Goal: Information Seeking & Learning: Learn about a topic

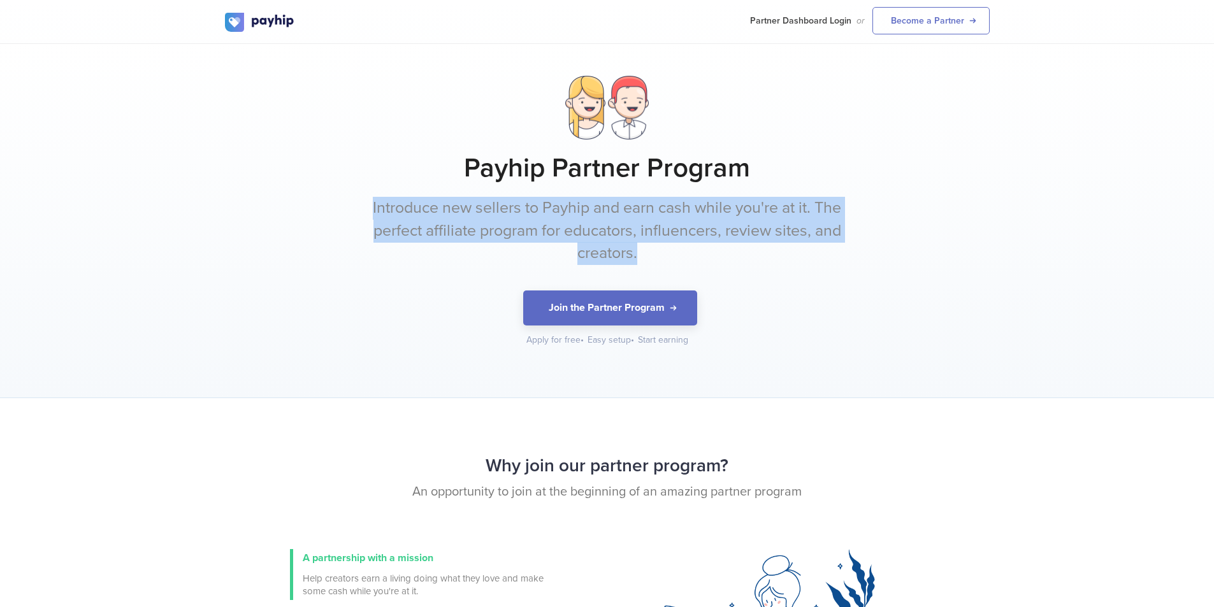
drag, startPoint x: 367, startPoint y: 202, endPoint x: 736, endPoint y: 247, distance: 371.6
click at [736, 247] on div "Payhip Partner Program Introduce new sellers to Payhip and earn cash while you'…" at bounding box center [607, 211] width 764 height 271
click at [736, 247] on p "Introduce new sellers to Payhip and earn cash while you're at it. The perfect a…" at bounding box center [607, 231] width 478 height 68
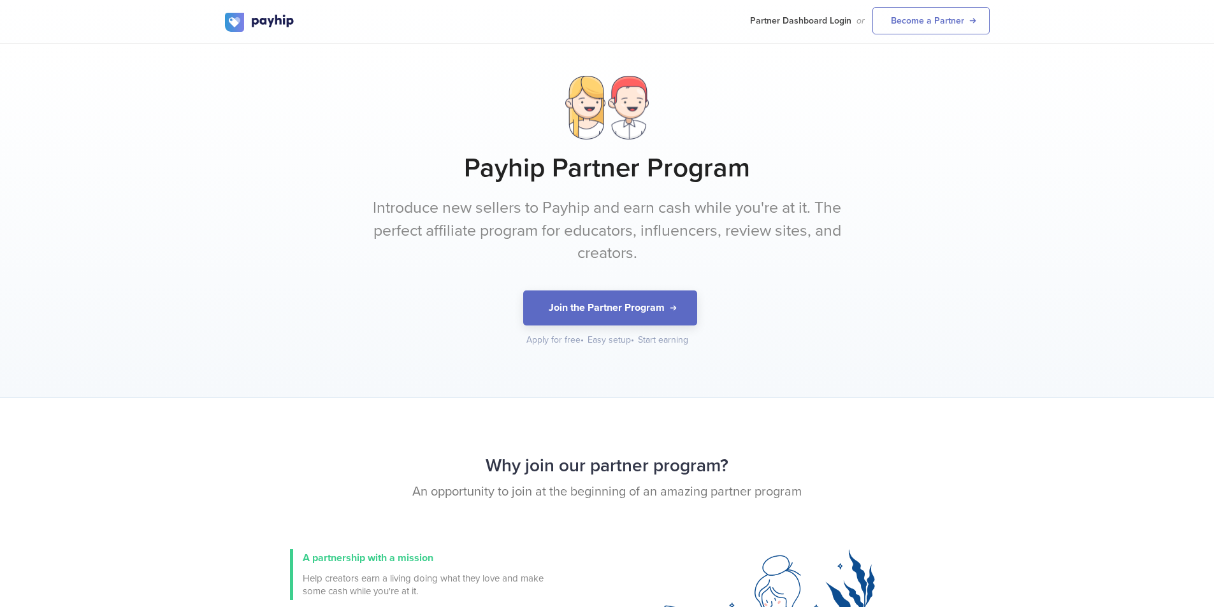
click at [736, 247] on p "Introduce new sellers to Payhip and earn cash while you're at it. The perfect a…" at bounding box center [607, 231] width 478 height 68
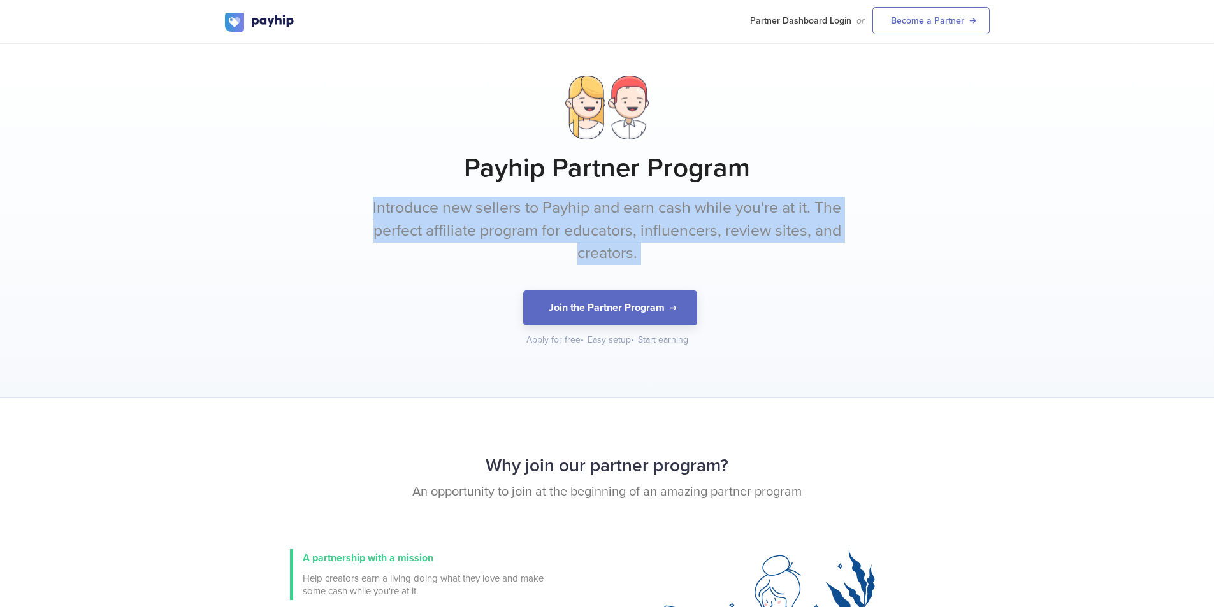
click at [736, 247] on p "Introduce new sellers to Payhip and earn cash while you're at it. The perfect a…" at bounding box center [607, 231] width 478 height 68
click at [682, 241] on p "Introduce new sellers to Payhip and earn cash while you're at it. The perfect a…" at bounding box center [607, 231] width 478 height 68
drag, startPoint x: 662, startPoint y: 247, endPoint x: 319, endPoint y: 203, distance: 346.2
click at [319, 203] on div "Payhip Partner Program Introduce new sellers to Payhip and earn cash while you'…" at bounding box center [607, 211] width 764 height 271
click at [341, 208] on div "Payhip Partner Program Introduce new sellers to Payhip and earn cash while you'…" at bounding box center [607, 211] width 764 height 271
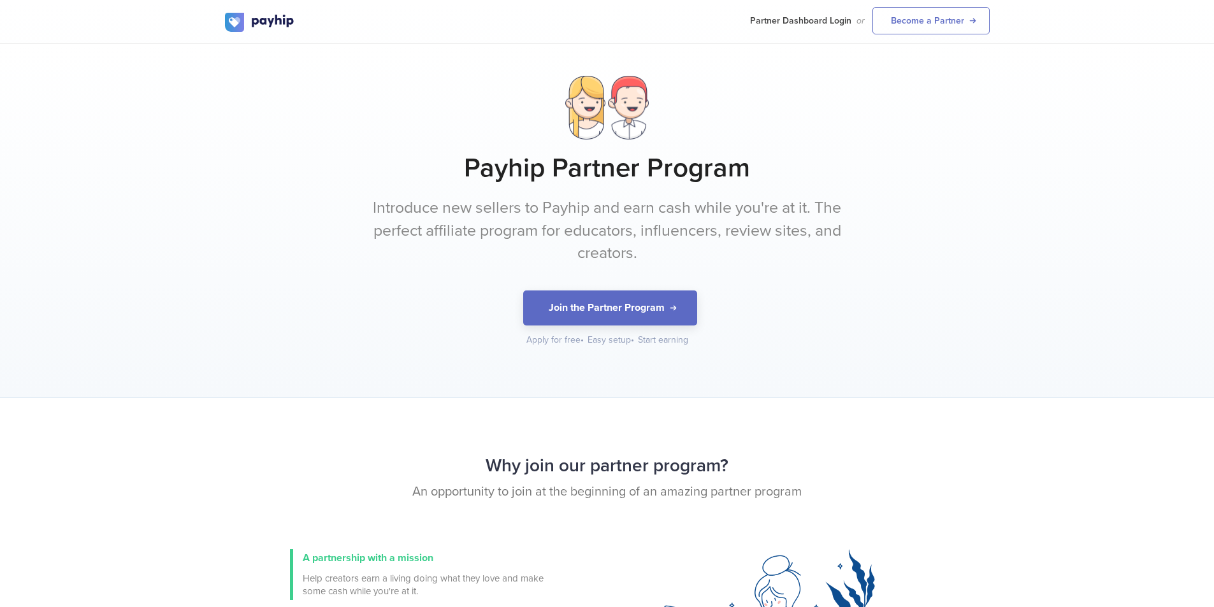
click at [371, 193] on div "Payhip Partner Program Introduce new sellers to Payhip and earn cash while you'…" at bounding box center [607, 211] width 764 height 271
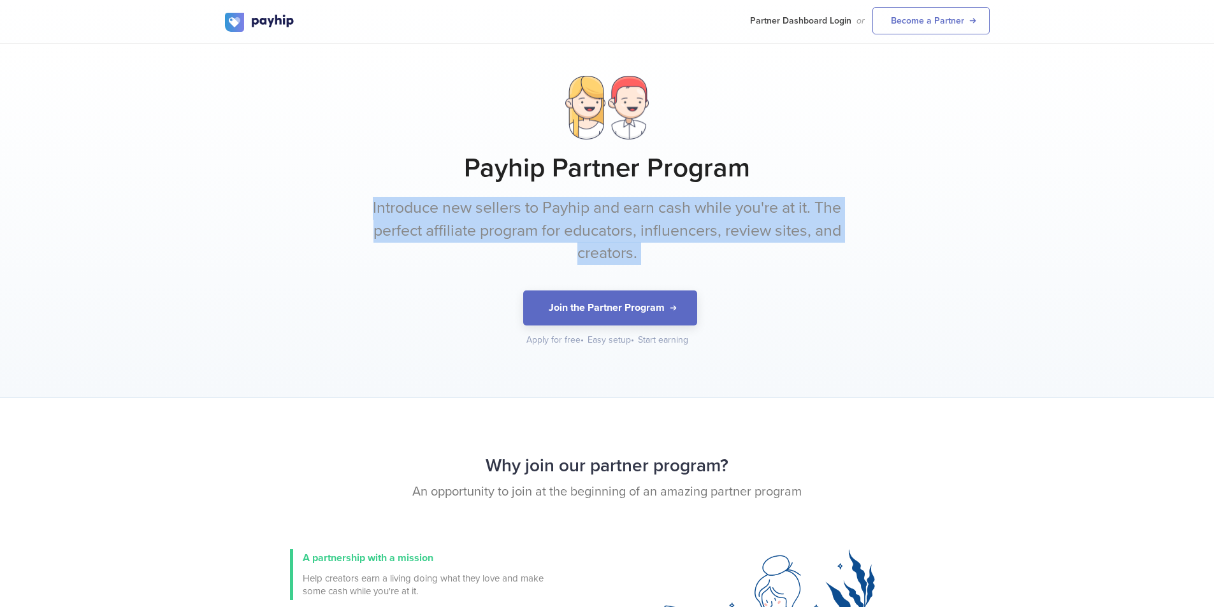
click at [371, 193] on div "Payhip Partner Program Introduce new sellers to Payhip and earn cash while you'…" at bounding box center [607, 211] width 764 height 271
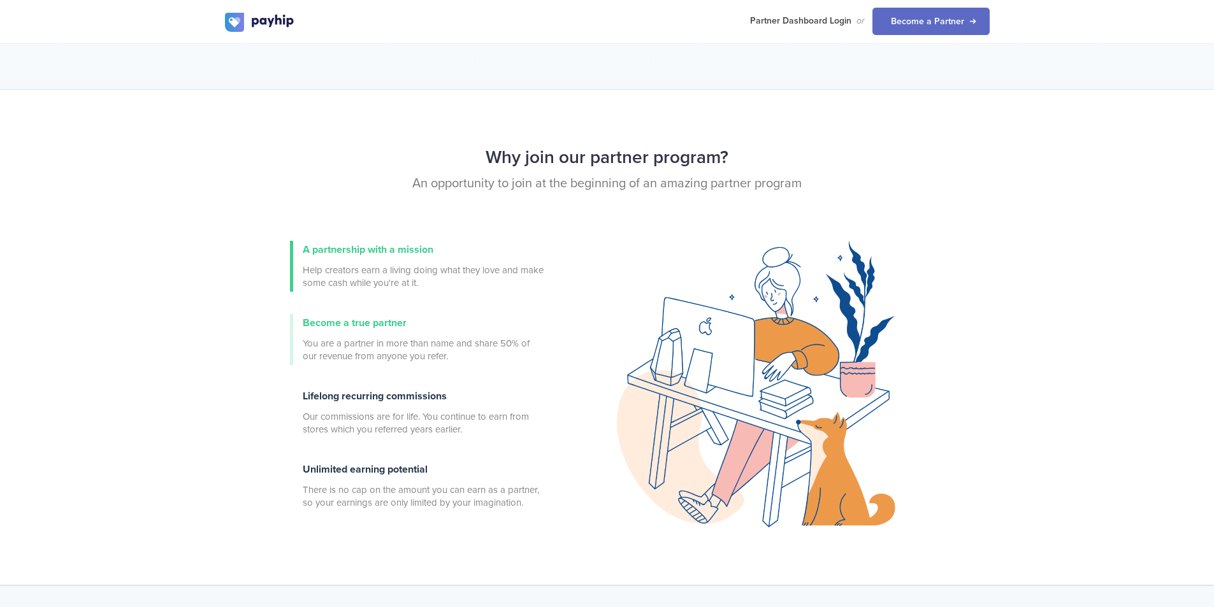
scroll to position [319, 0]
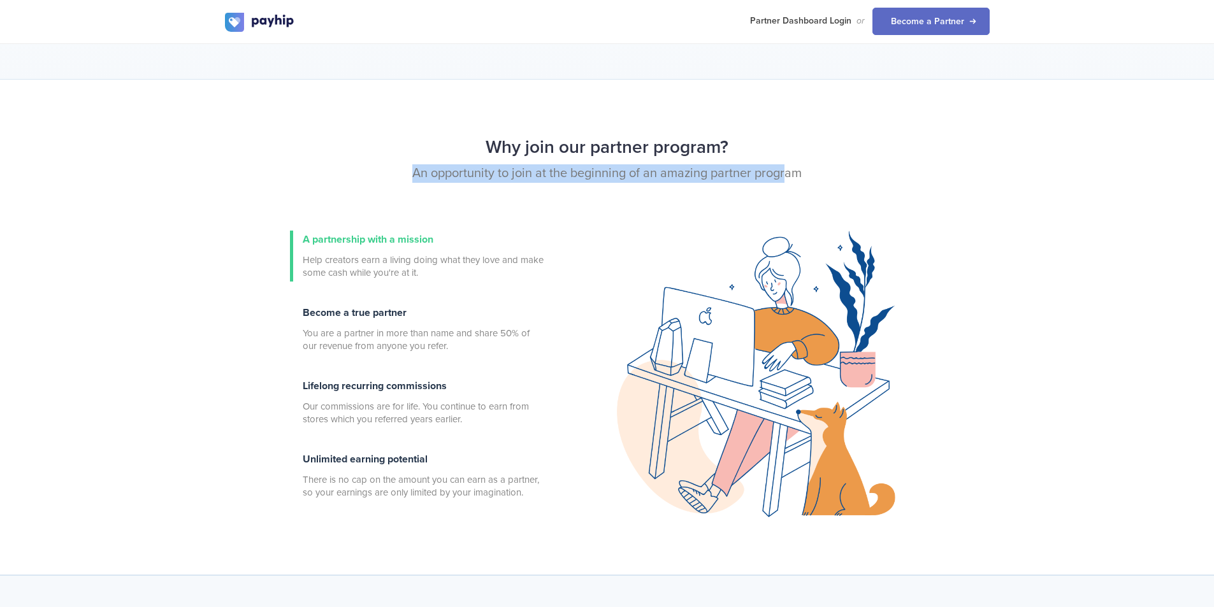
drag, startPoint x: 410, startPoint y: 169, endPoint x: 813, endPoint y: 175, distance: 402.6
click at [789, 175] on p "An opportunity to join at the beginning of an amazing partner program" at bounding box center [607, 173] width 764 height 18
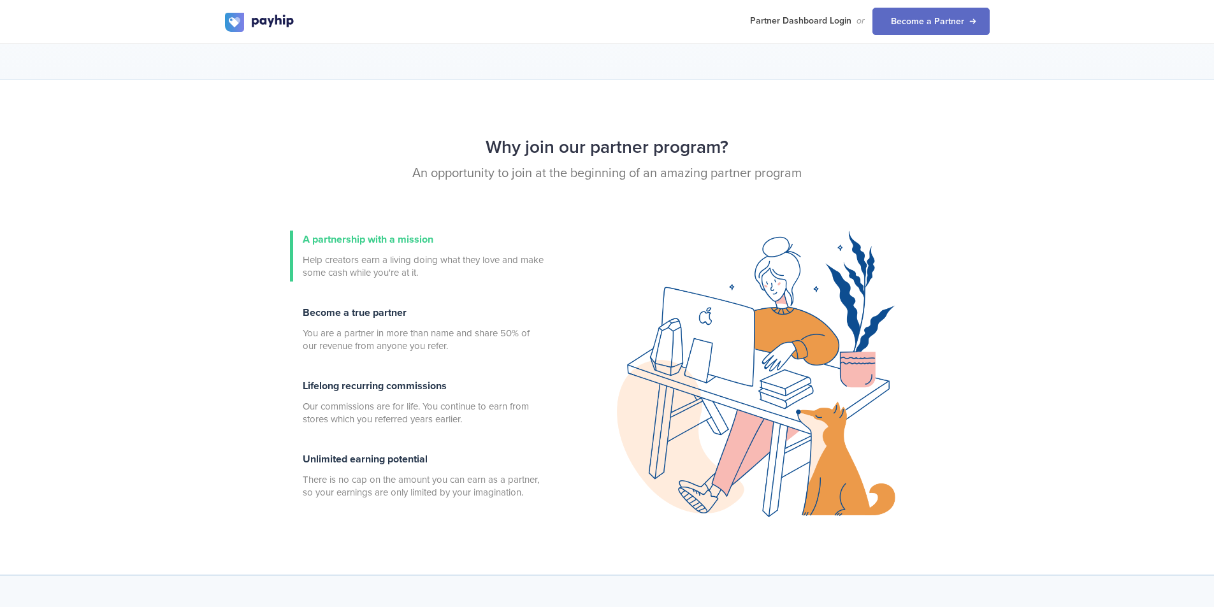
click at [813, 175] on p "An opportunity to join at the beginning of an amazing partner program" at bounding box center [607, 173] width 764 height 18
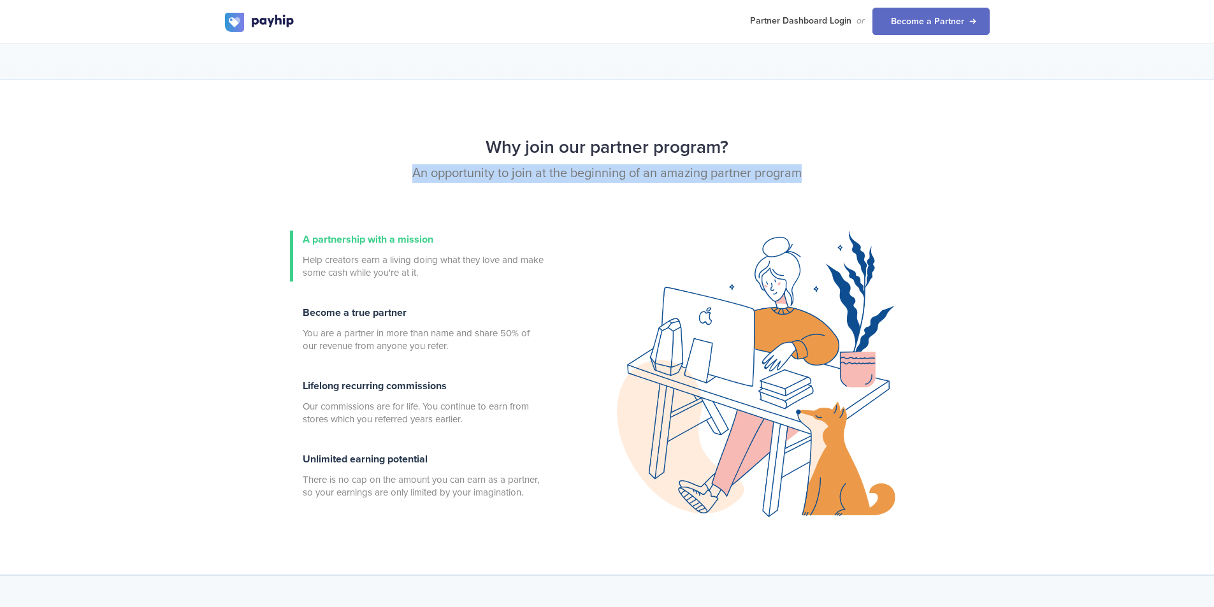
click at [813, 175] on p "An opportunity to join at the beginning of an amazing partner program" at bounding box center [607, 173] width 764 height 18
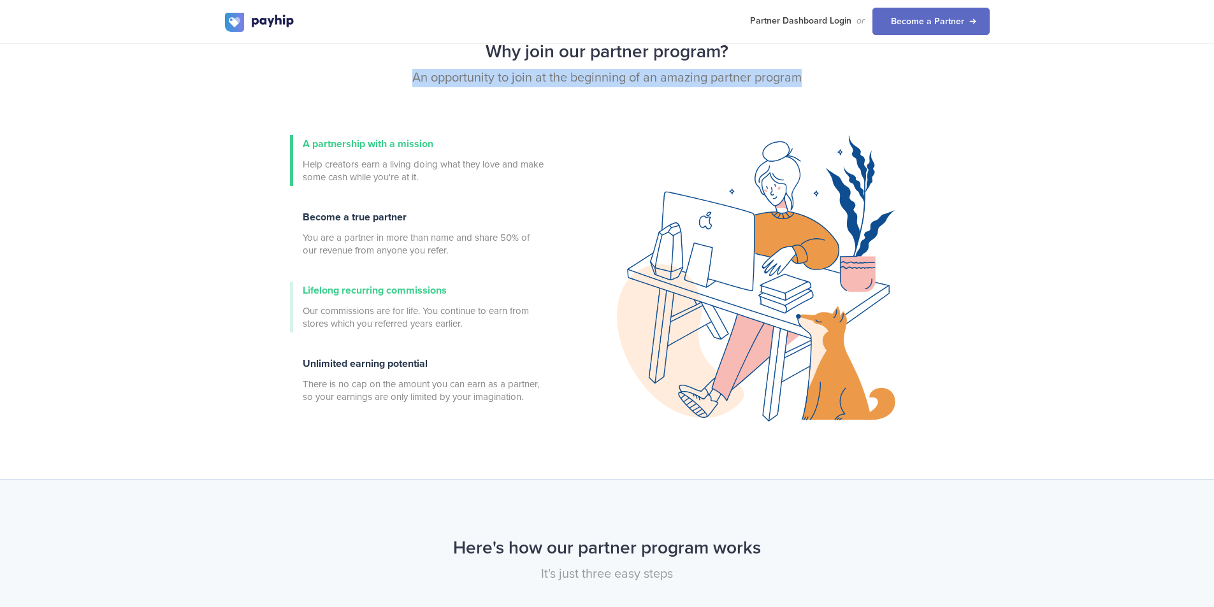
scroll to position [446, 0]
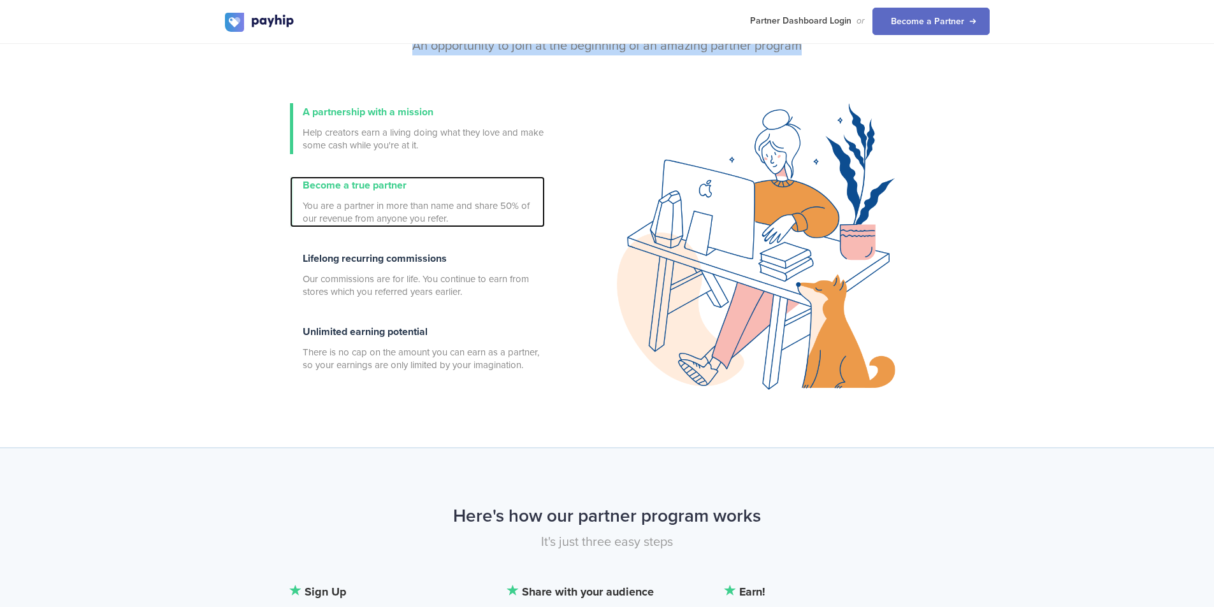
click at [409, 219] on span "You are a partner in more than name and share 50% of our revenue from anyone yo…" at bounding box center [424, 211] width 242 height 25
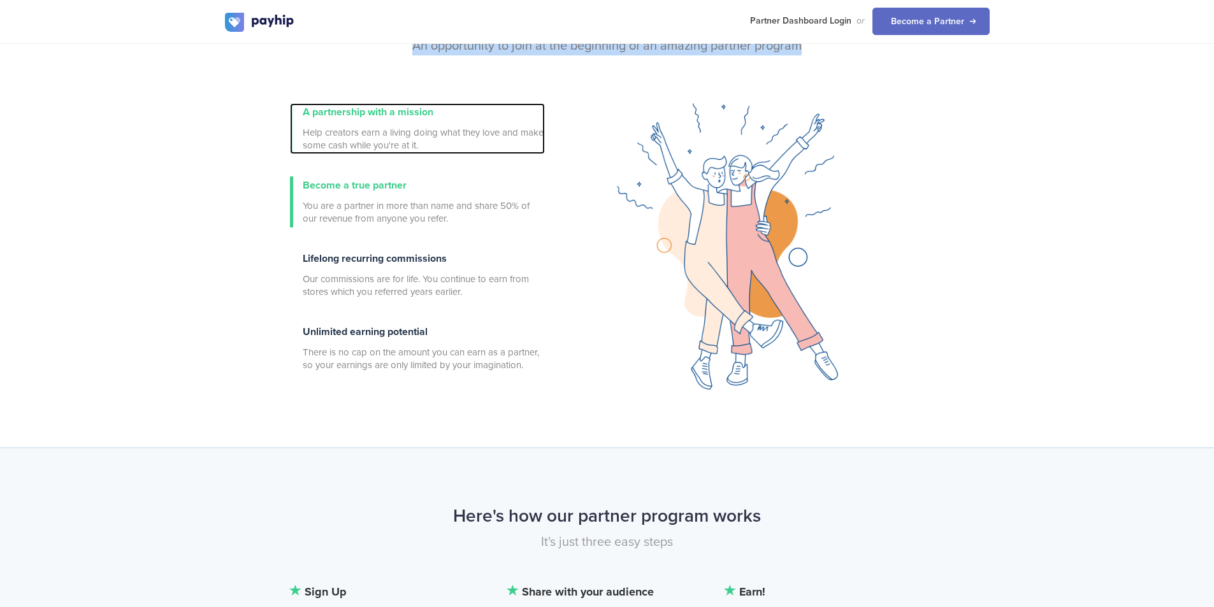
click at [323, 141] on span "Help creators earn a living doing what they love and make some cash while you'r…" at bounding box center [424, 138] width 242 height 25
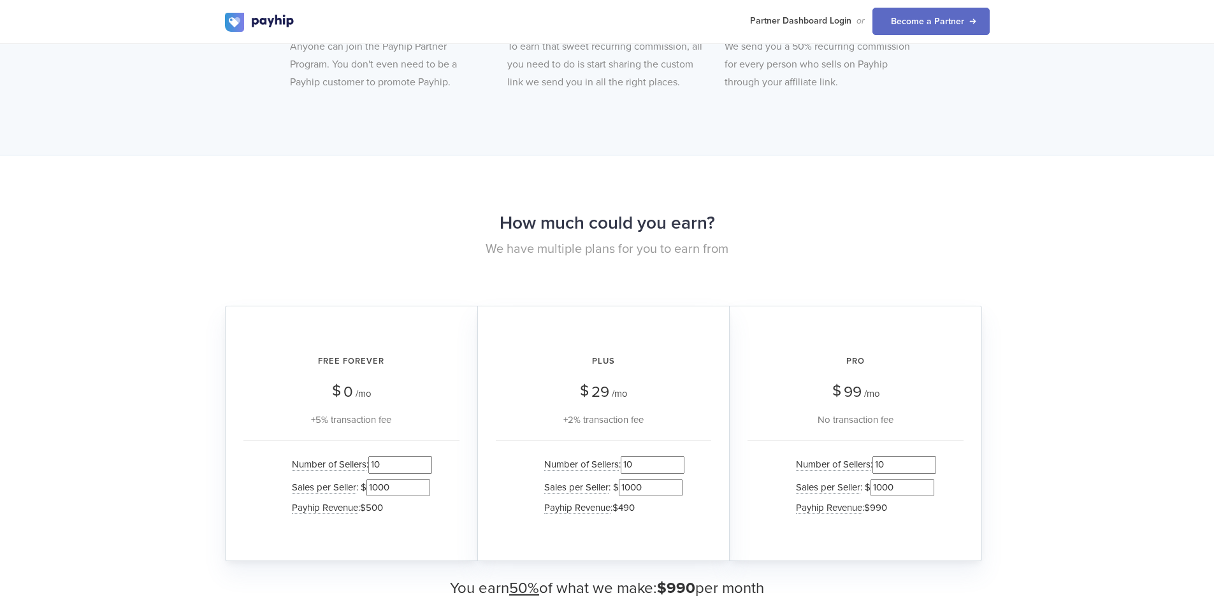
scroll to position [1147, 0]
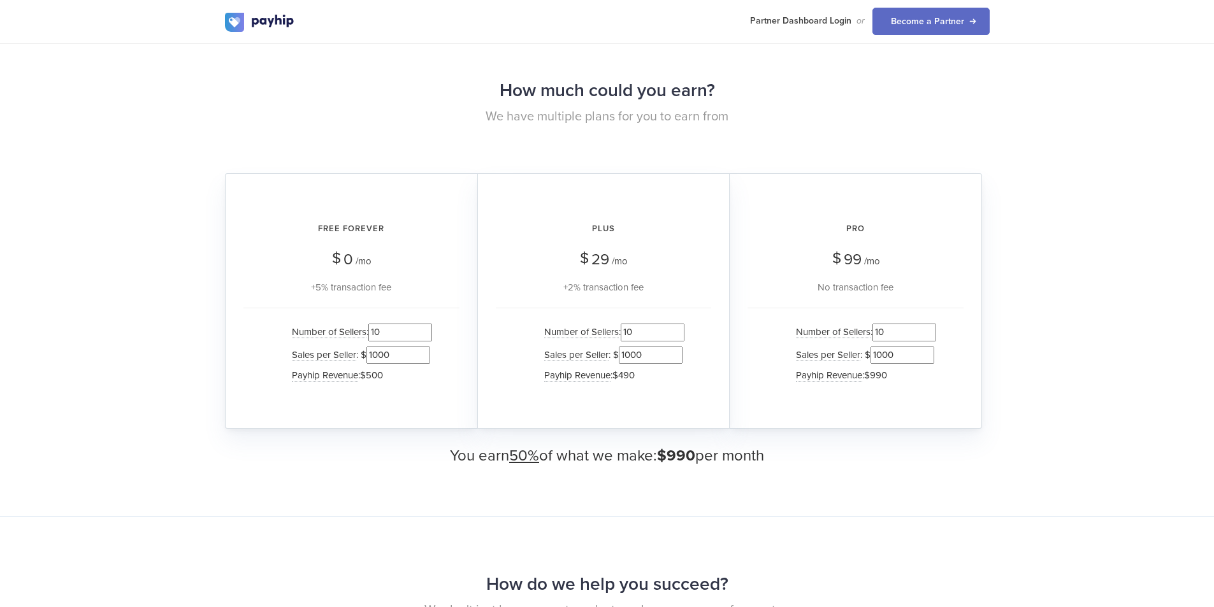
click at [391, 355] on input "1000" at bounding box center [398, 355] width 64 height 17
drag, startPoint x: 401, startPoint y: 354, endPoint x: 336, endPoint y: 354, distance: 65.0
click at [336, 354] on li "Sales per Seller : $ 1000" at bounding box center [358, 355] width 147 height 22
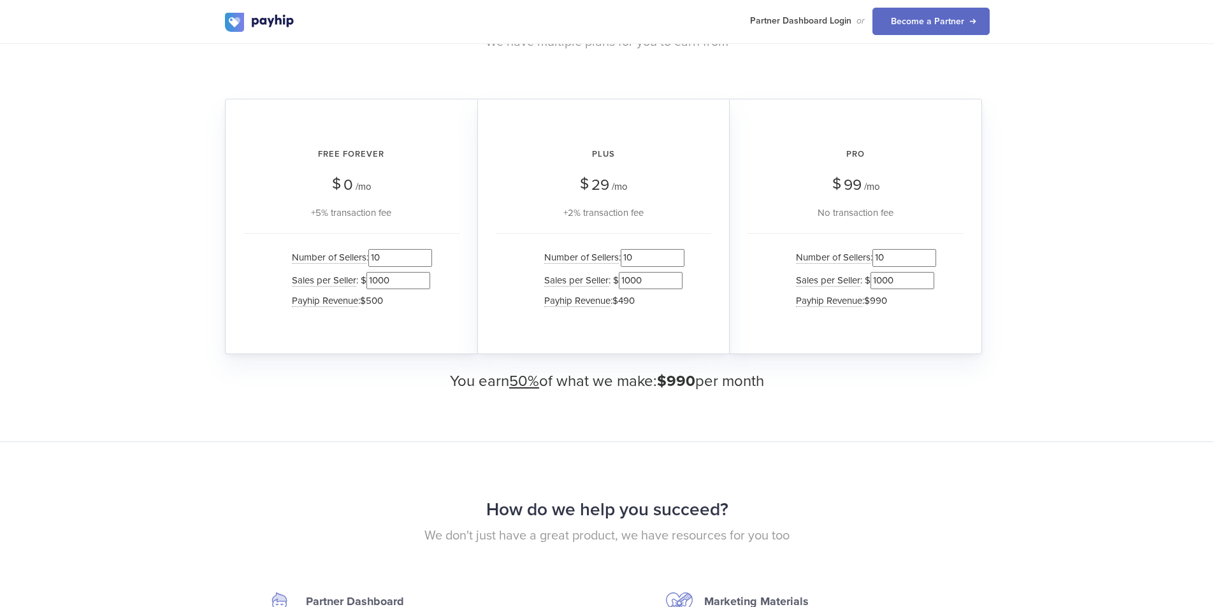
scroll to position [1210, 0]
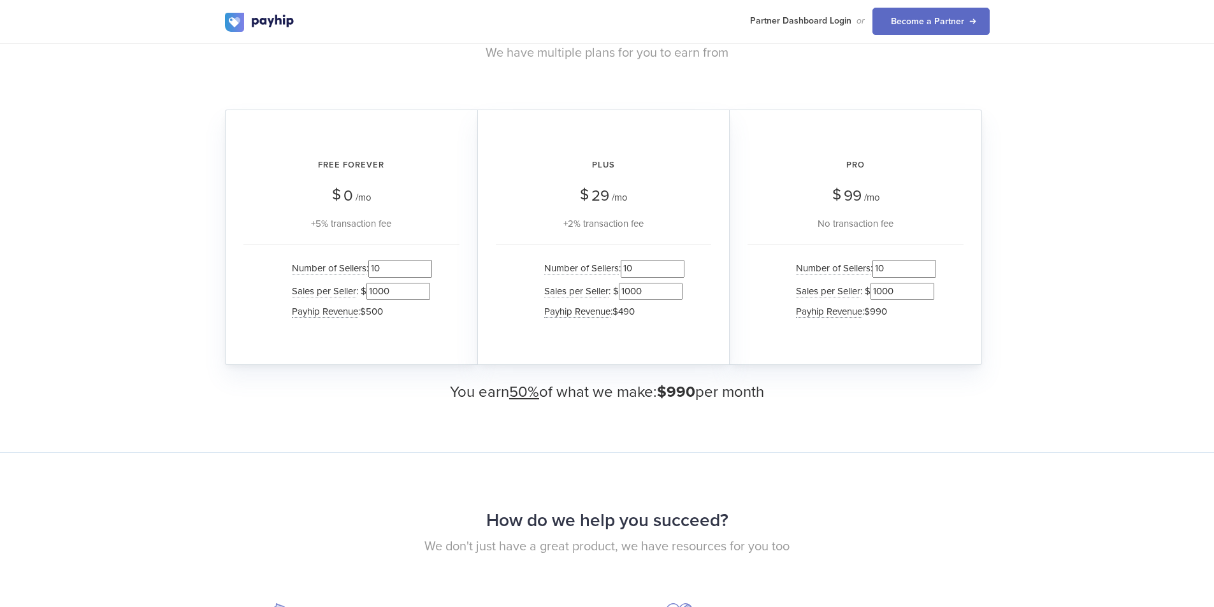
click at [389, 269] on input "10" at bounding box center [400, 268] width 64 height 17
drag, startPoint x: 304, startPoint y: 222, endPoint x: 407, endPoint y: 240, distance: 104.1
click at [413, 231] on div "+5% transaction fee" at bounding box center [351, 223] width 216 height 15
click at [634, 309] on span "$490" at bounding box center [623, 311] width 22 height 11
click at [380, 310] on span "$500" at bounding box center [371, 311] width 23 height 11
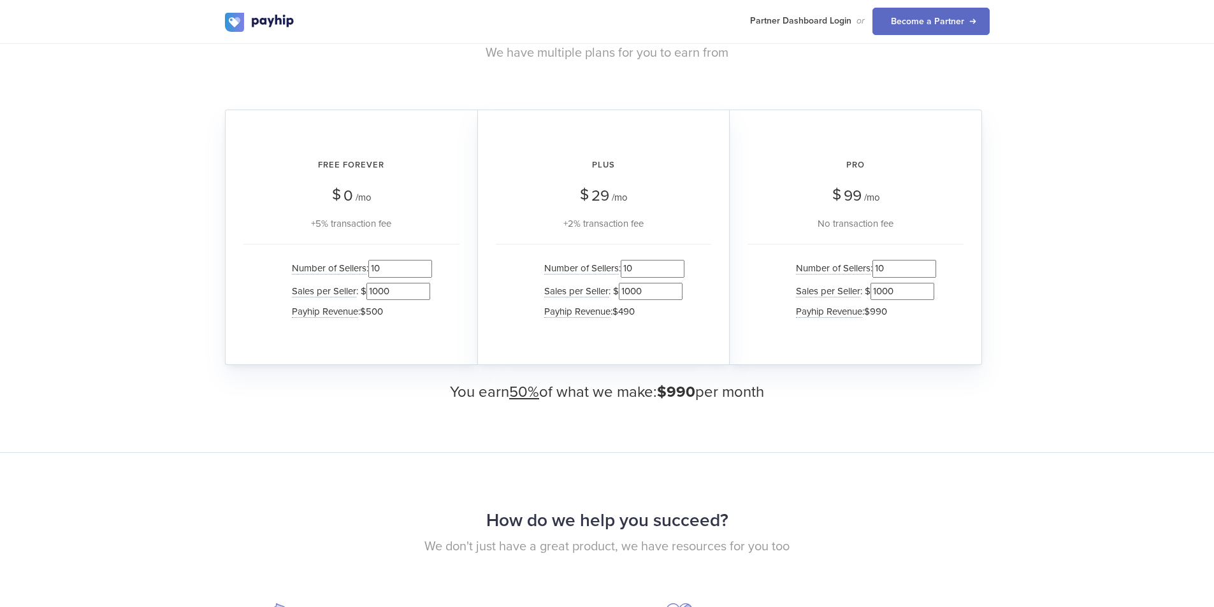
click at [400, 292] on input "1000" at bounding box center [398, 291] width 64 height 17
click at [421, 287] on input "1001" at bounding box center [398, 291] width 64 height 17
click at [421, 287] on input "1002" at bounding box center [398, 291] width 64 height 17
click at [421, 287] on input "1003" at bounding box center [398, 291] width 64 height 17
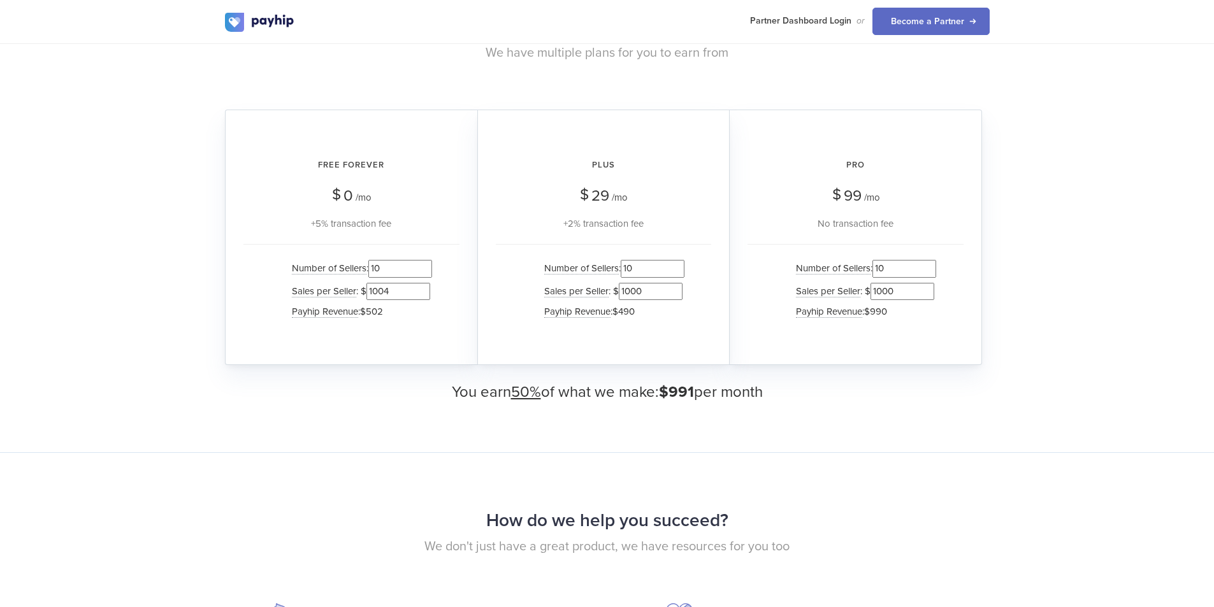
click at [421, 287] on input "1004" at bounding box center [398, 291] width 64 height 17
click at [421, 287] on input "1005" at bounding box center [398, 291] width 64 height 17
click at [421, 287] on input "1006" at bounding box center [398, 291] width 64 height 17
type input "1007"
click at [421, 287] on input "1007" at bounding box center [398, 291] width 64 height 17
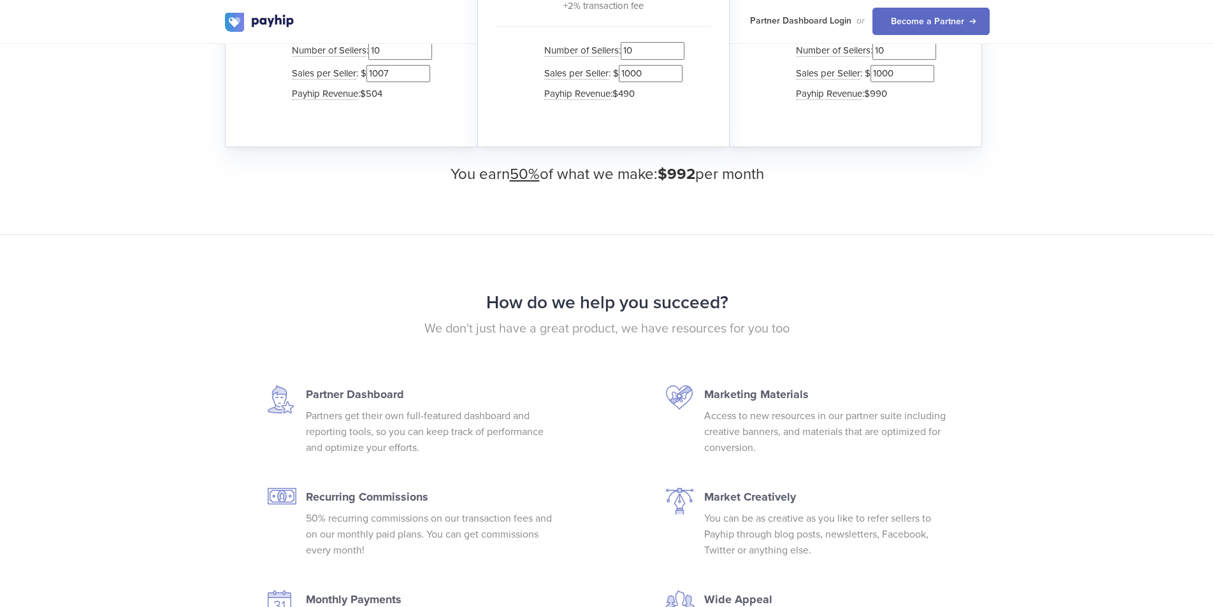
scroll to position [1083, 0]
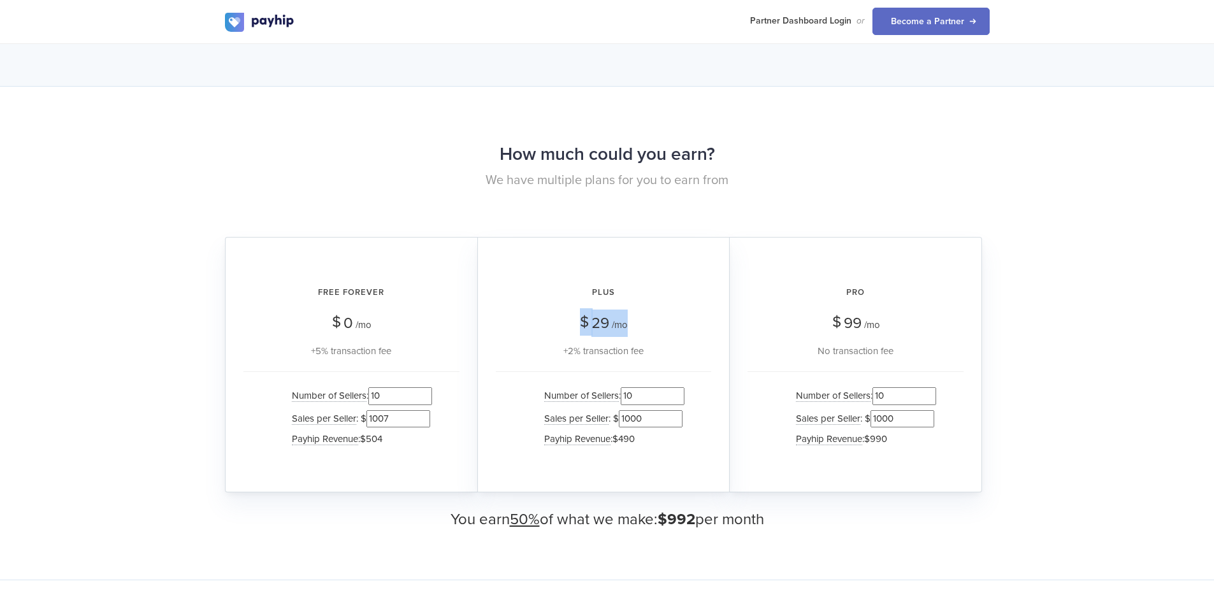
drag, startPoint x: 567, startPoint y: 325, endPoint x: 638, endPoint y: 327, distance: 70.8
click at [638, 327] on div "Plus $ 29 /mo +2% transaction fee" at bounding box center [603, 317] width 215 height 83
click at [633, 354] on div "+2% transaction fee" at bounding box center [603, 350] width 215 height 15
drag, startPoint x: 664, startPoint y: 354, endPoint x: 582, endPoint y: 326, distance: 87.2
click at [547, 322] on div "Plus $ 29 /mo +2% transaction fee" at bounding box center [603, 317] width 215 height 83
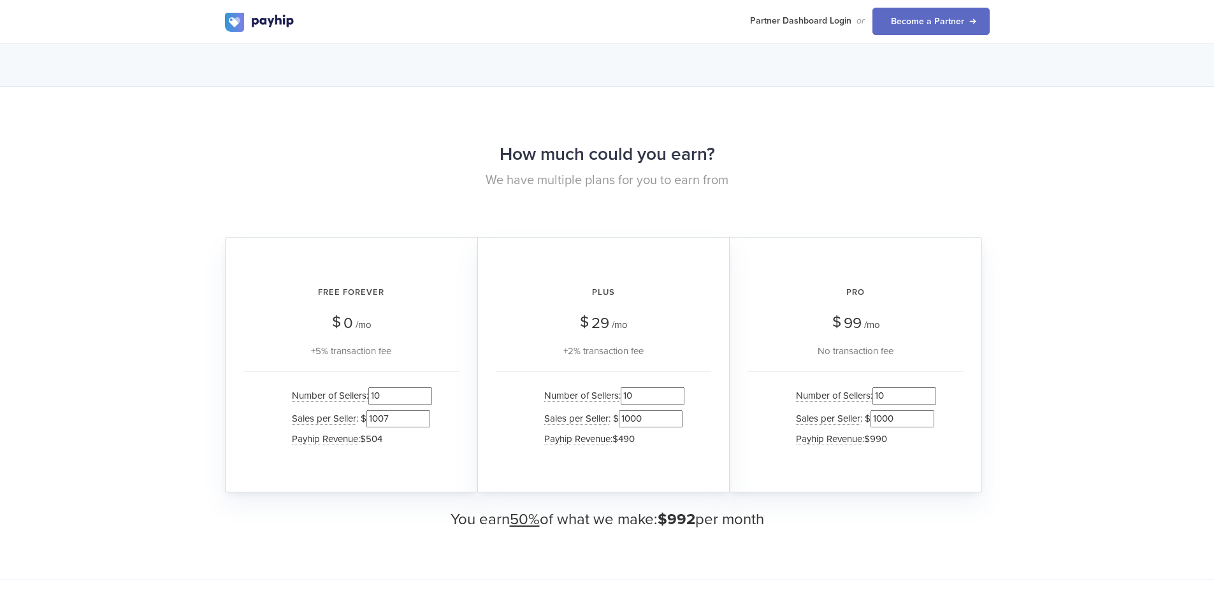
click at [582, 326] on span "$" at bounding box center [584, 321] width 9 height 27
drag, startPoint x: 578, startPoint y: 319, endPoint x: 653, endPoint y: 347, distance: 79.6
click at [653, 347] on div "Plus $ 29 /mo +2% transaction fee" at bounding box center [603, 317] width 215 height 83
click at [654, 349] on div "+2% transaction fee" at bounding box center [603, 350] width 215 height 15
drag, startPoint x: 668, startPoint y: 353, endPoint x: 565, endPoint y: 319, distance: 108.6
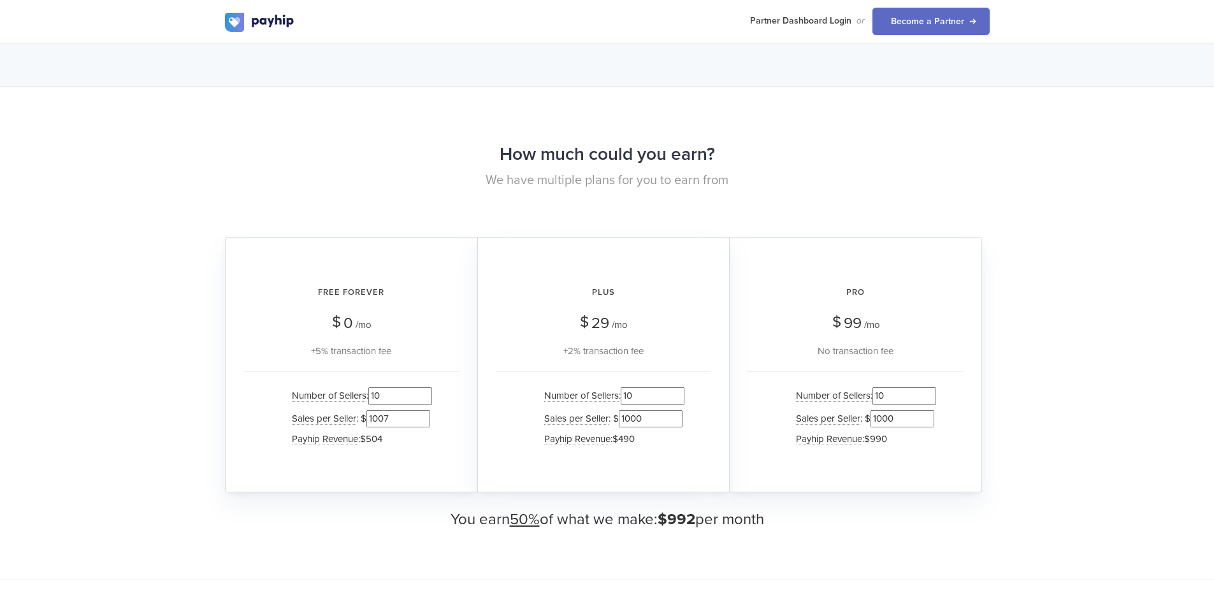
click at [565, 319] on div "Plus $ 29 /mo +2% transaction fee" at bounding box center [603, 317] width 215 height 83
click at [578, 324] on div "Plus $ 29 /mo +2% transaction fee" at bounding box center [603, 317] width 215 height 83
drag, startPoint x: 610, startPoint y: 314, endPoint x: 659, endPoint y: 358, distance: 65.9
click at [659, 358] on div "Plus $ 29 /mo +2% transaction fee" at bounding box center [603, 317] width 215 height 83
click at [659, 358] on div "+2% transaction fee" at bounding box center [603, 350] width 215 height 15
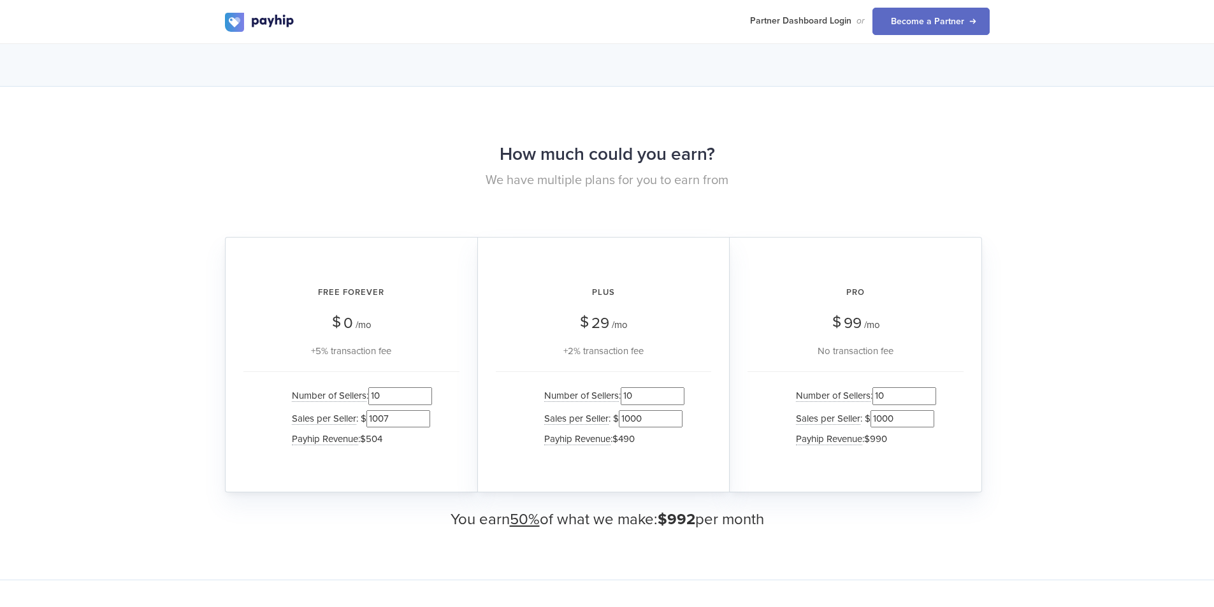
drag, startPoint x: 641, startPoint y: 348, endPoint x: 548, endPoint y: 290, distance: 109.6
click at [548, 290] on div "Plus $ 29 /mo +2% transaction fee" at bounding box center [603, 317] width 215 height 83
click at [613, 327] on span "/mo" at bounding box center [620, 324] width 16 height 11
drag, startPoint x: 590, startPoint y: 287, endPoint x: 655, endPoint y: 350, distance: 91.0
click at [655, 349] on div "Plus $ 29 /mo +2% transaction fee" at bounding box center [603, 317] width 215 height 83
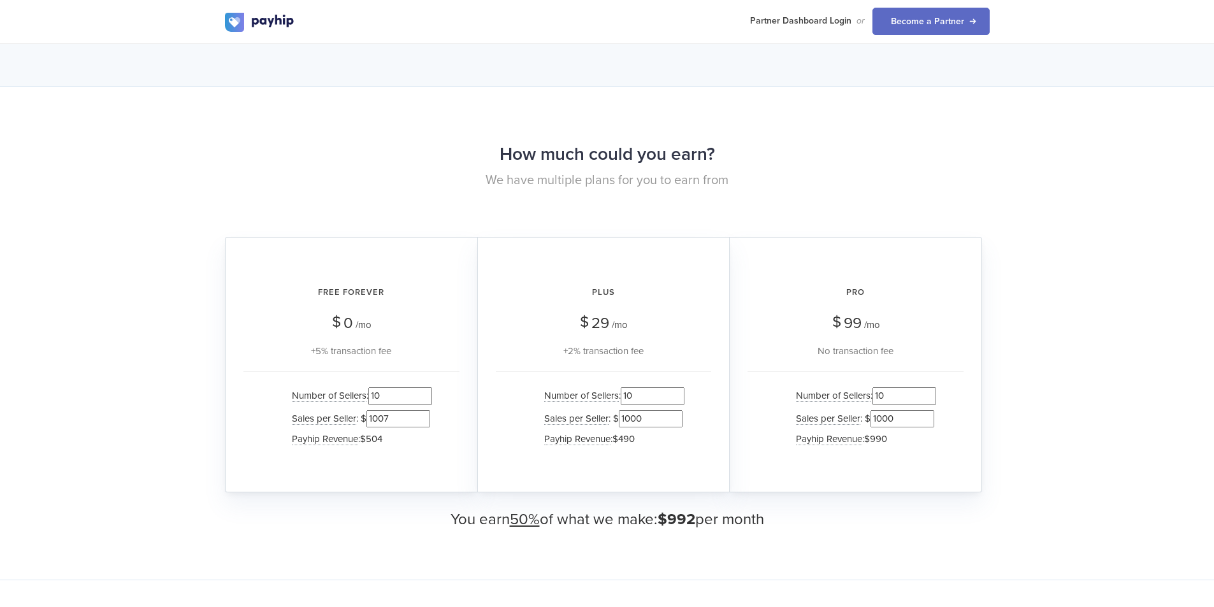
click at [656, 351] on div "+2% transaction fee" at bounding box center [603, 350] width 215 height 15
click at [665, 352] on div "+2% transaction fee" at bounding box center [603, 350] width 215 height 15
drag, startPoint x: 682, startPoint y: 354, endPoint x: 575, endPoint y: 278, distance: 130.8
click at [575, 278] on div "Plus $ 29 /mo +2% transaction fee" at bounding box center [603, 317] width 215 height 83
click at [586, 298] on h2 "Plus" at bounding box center [603, 293] width 215 height 34
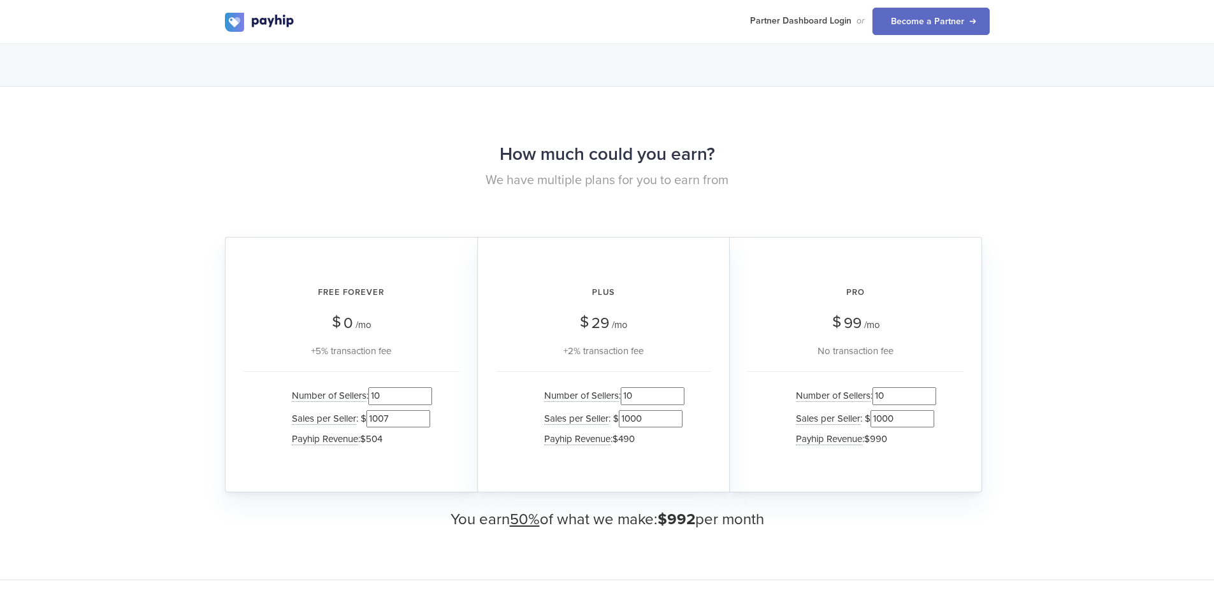
drag, startPoint x: 309, startPoint y: 282, endPoint x: 415, endPoint y: 345, distance: 123.7
click at [415, 345] on div "Free Forever $ 0 /mo +5% transaction fee" at bounding box center [351, 317] width 216 height 83
click at [419, 348] on div "+5% transaction fee" at bounding box center [351, 350] width 216 height 15
drag, startPoint x: 433, startPoint y: 354, endPoint x: 304, endPoint y: 292, distance: 142.7
click at [304, 292] on div "Free Forever $ 0 /mo +5% transaction fee" at bounding box center [351, 317] width 216 height 83
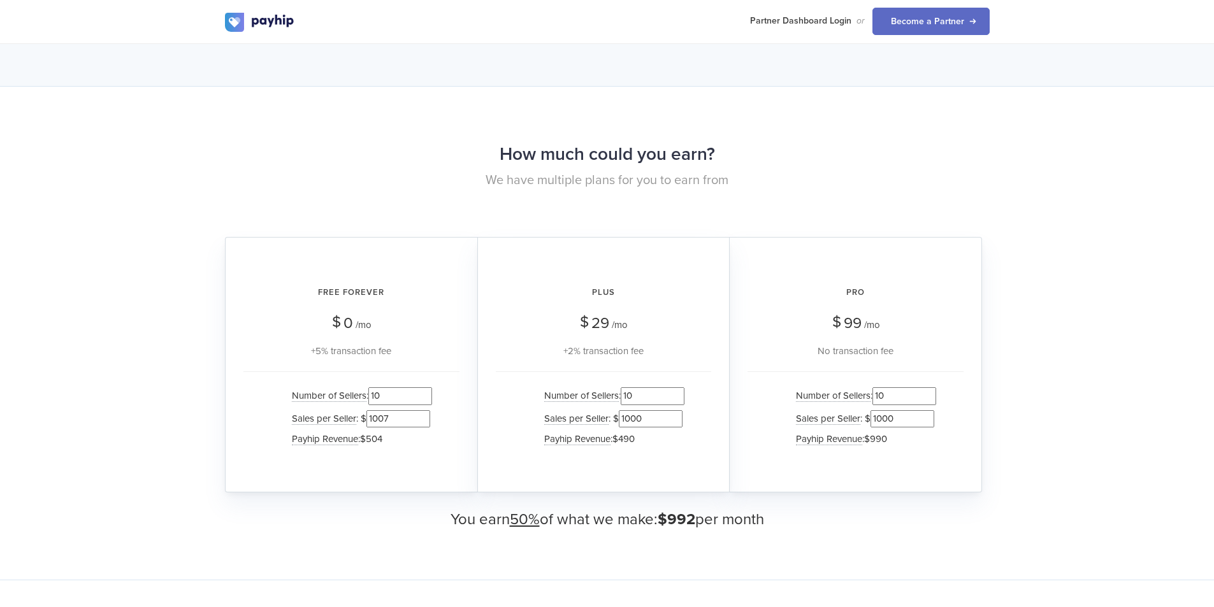
click at [315, 303] on h2 "Free Forever" at bounding box center [351, 293] width 216 height 34
drag, startPoint x: 317, startPoint y: 288, endPoint x: 409, endPoint y: 353, distance: 112.9
click at [409, 353] on div "Free Forever $ 0 /mo +5% transaction fee" at bounding box center [351, 317] width 216 height 83
click at [409, 353] on div "+5% transaction fee" at bounding box center [351, 350] width 216 height 15
drag, startPoint x: 603, startPoint y: 298, endPoint x: 647, endPoint y: 354, distance: 70.7
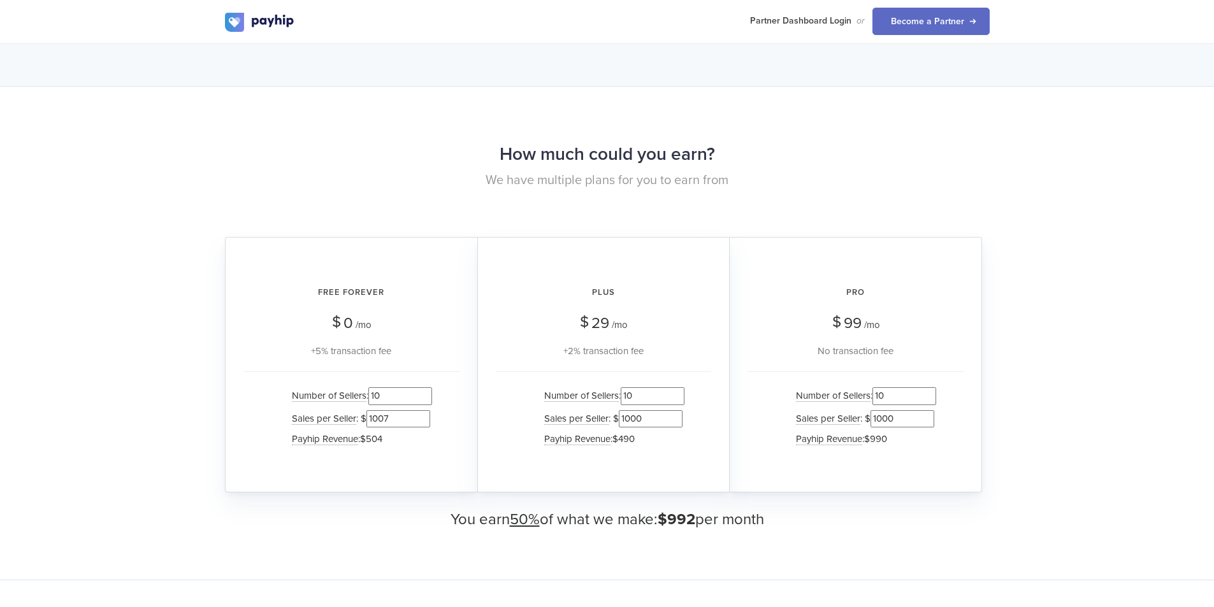
click at [643, 349] on div "Plus $ 29 /mo +2% transaction fee" at bounding box center [603, 317] width 215 height 83
drag, startPoint x: 647, startPoint y: 354, endPoint x: 660, endPoint y: 354, distance: 12.8
click at [648, 354] on div "+2% transaction fee" at bounding box center [603, 350] width 215 height 15
click at [580, 285] on h2 "Plus" at bounding box center [603, 293] width 215 height 34
drag, startPoint x: 589, startPoint y: 292, endPoint x: 662, endPoint y: 360, distance: 100.1
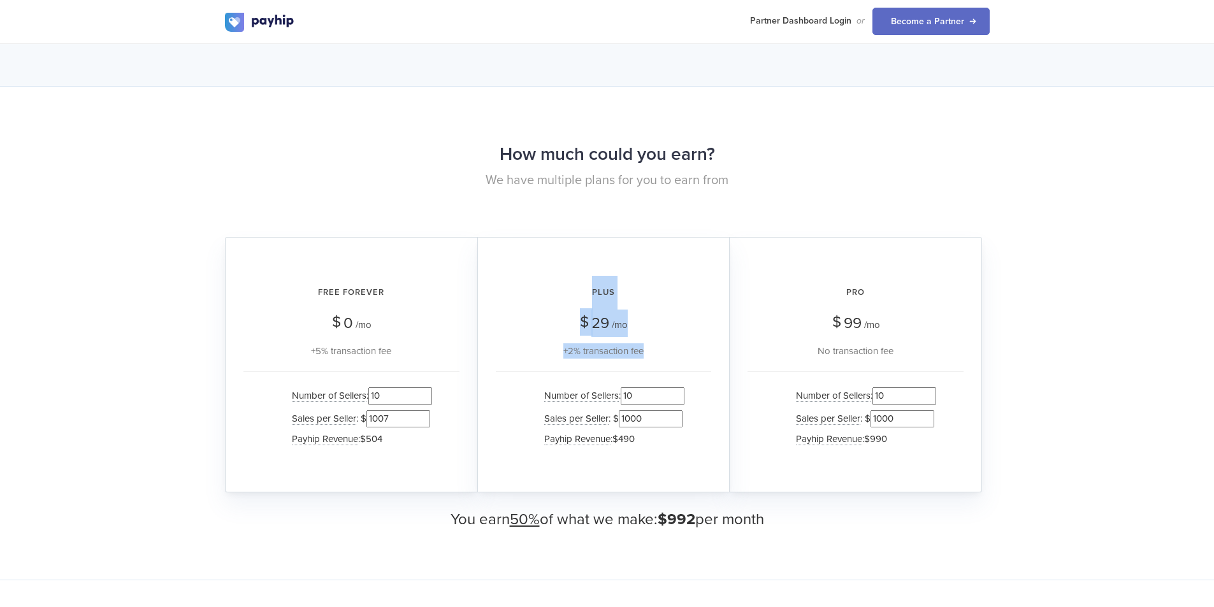
click at [662, 360] on div "Plus $ 29 /mo +2% transaction fee Number of Sellers : 10 Sales per Seller : $ 1…" at bounding box center [603, 364] width 252 height 255
drag, startPoint x: 673, startPoint y: 355, endPoint x: 586, endPoint y: 292, distance: 107.3
click at [586, 292] on div "Plus $ 29 /mo +2% transaction fee" at bounding box center [603, 317] width 215 height 83
click at [587, 294] on h2 "Plus" at bounding box center [603, 293] width 215 height 34
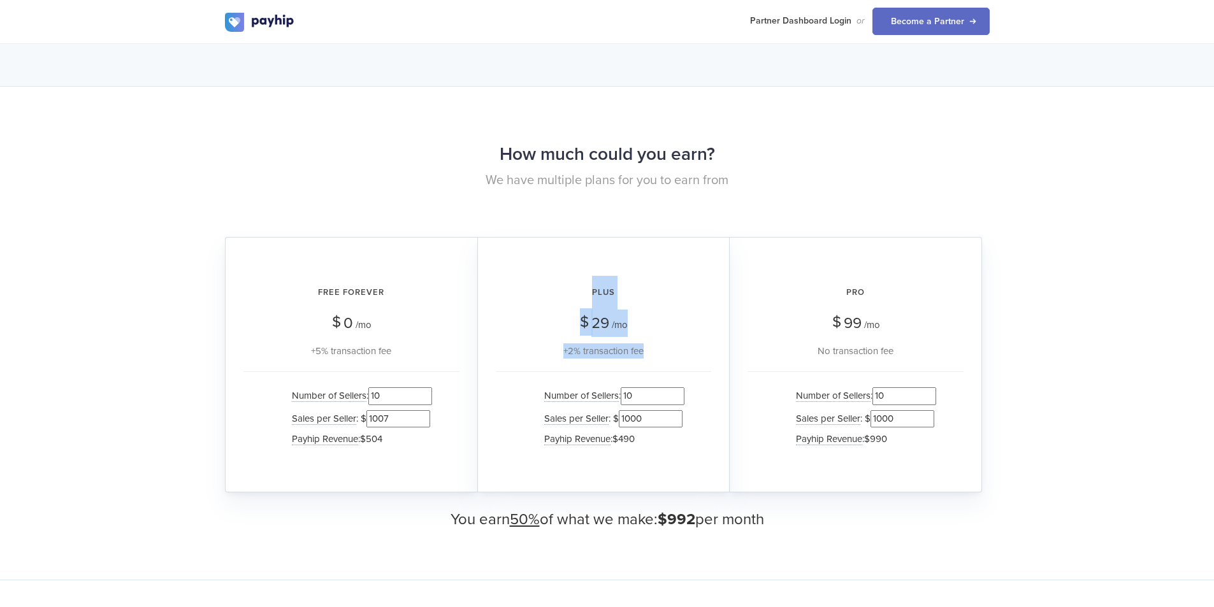
drag, startPoint x: 591, startPoint y: 287, endPoint x: 659, endPoint y: 354, distance: 95.5
click at [658, 350] on div "Plus $ 29 /mo +2% transaction fee" at bounding box center [603, 317] width 215 height 83
click at [660, 356] on div "+2% transaction fee" at bounding box center [603, 350] width 215 height 15
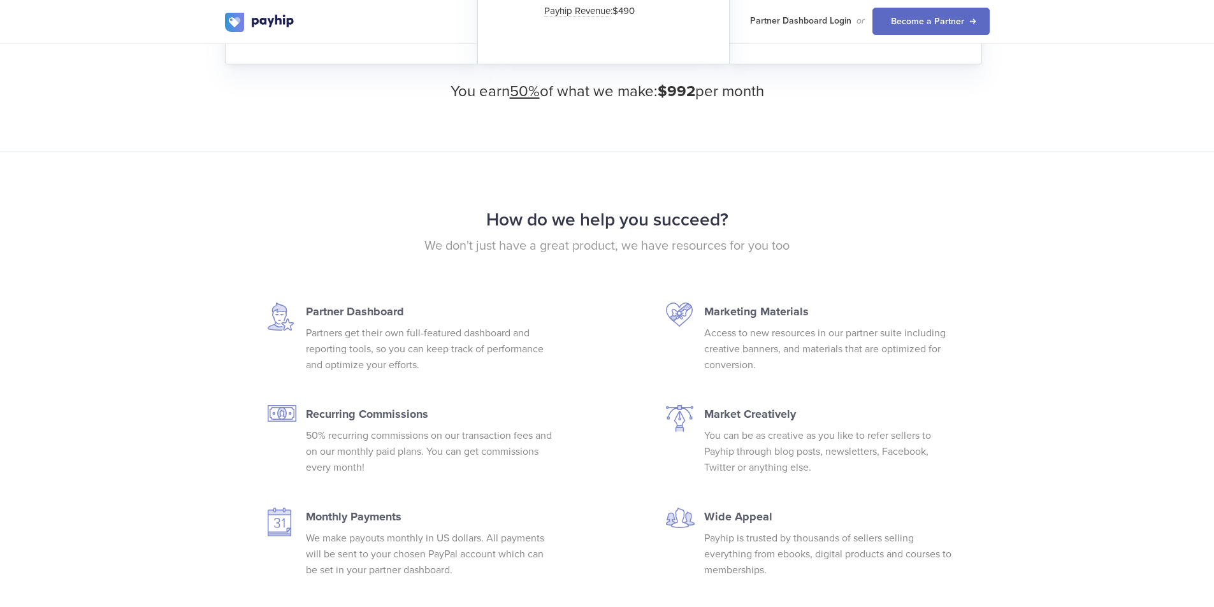
scroll to position [1529, 0]
